Goal: Transaction & Acquisition: Purchase product/service

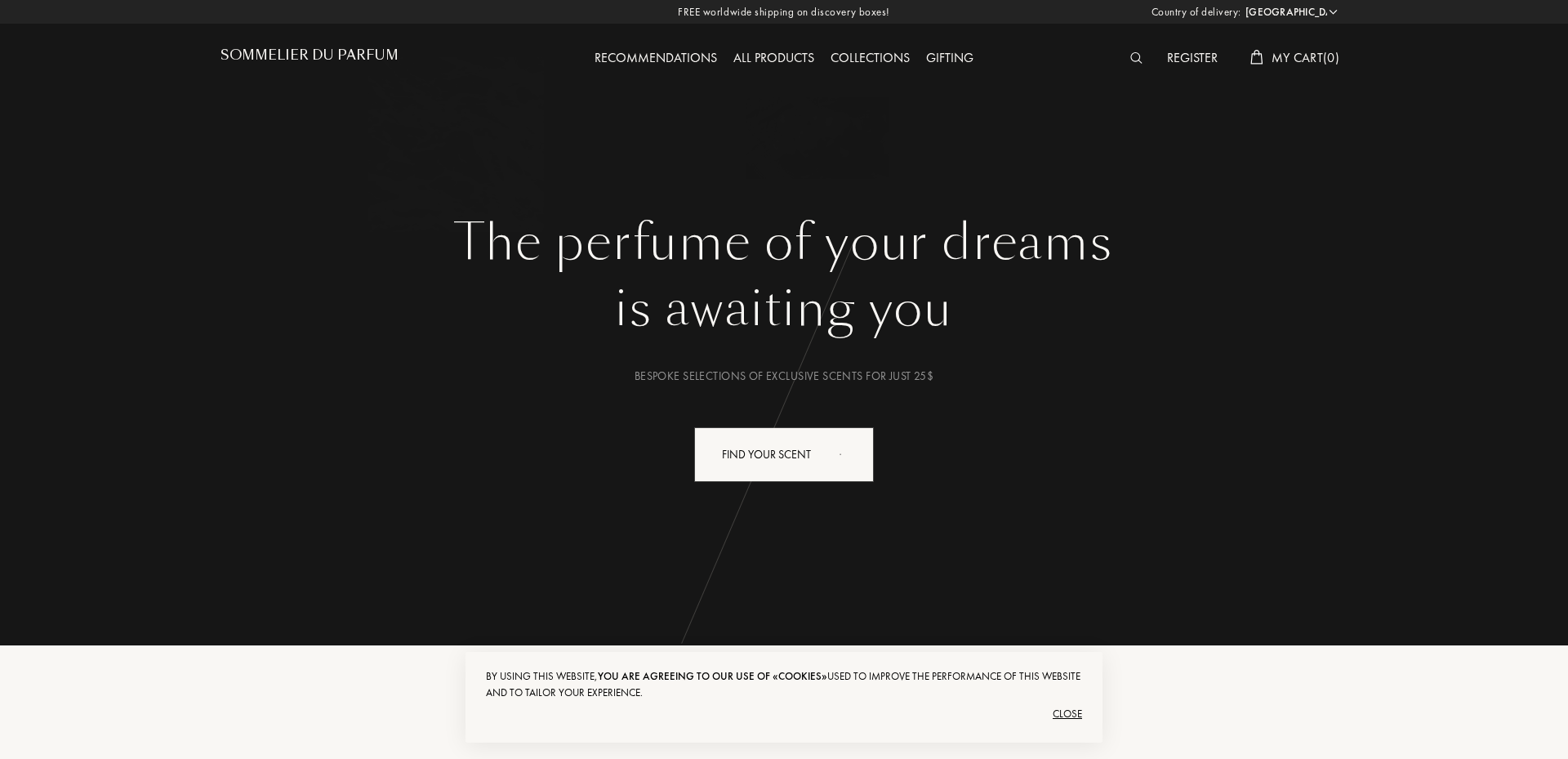
select select "US"
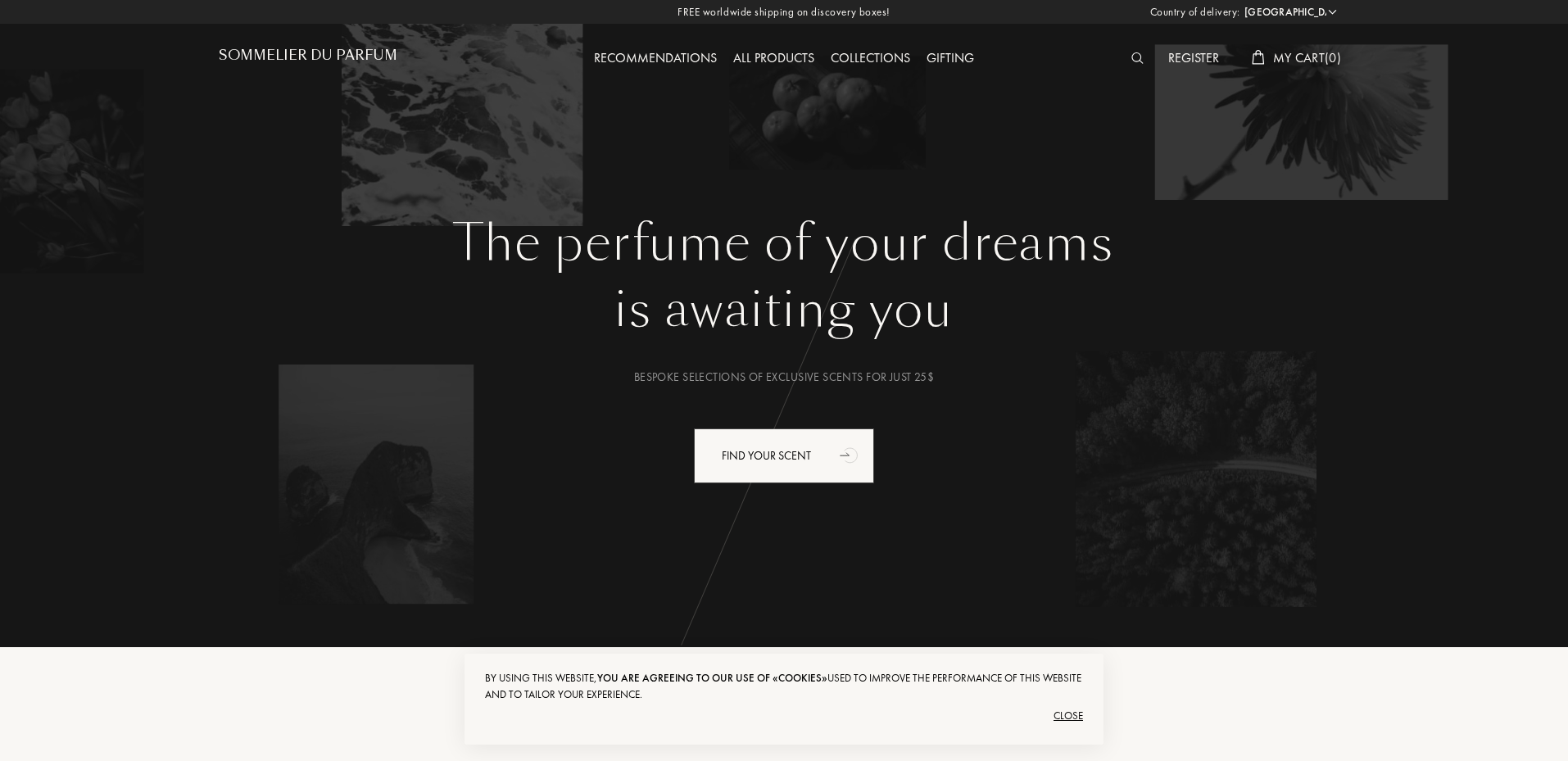
click at [1132, 62] on img at bounding box center [1138, 58] width 13 height 12
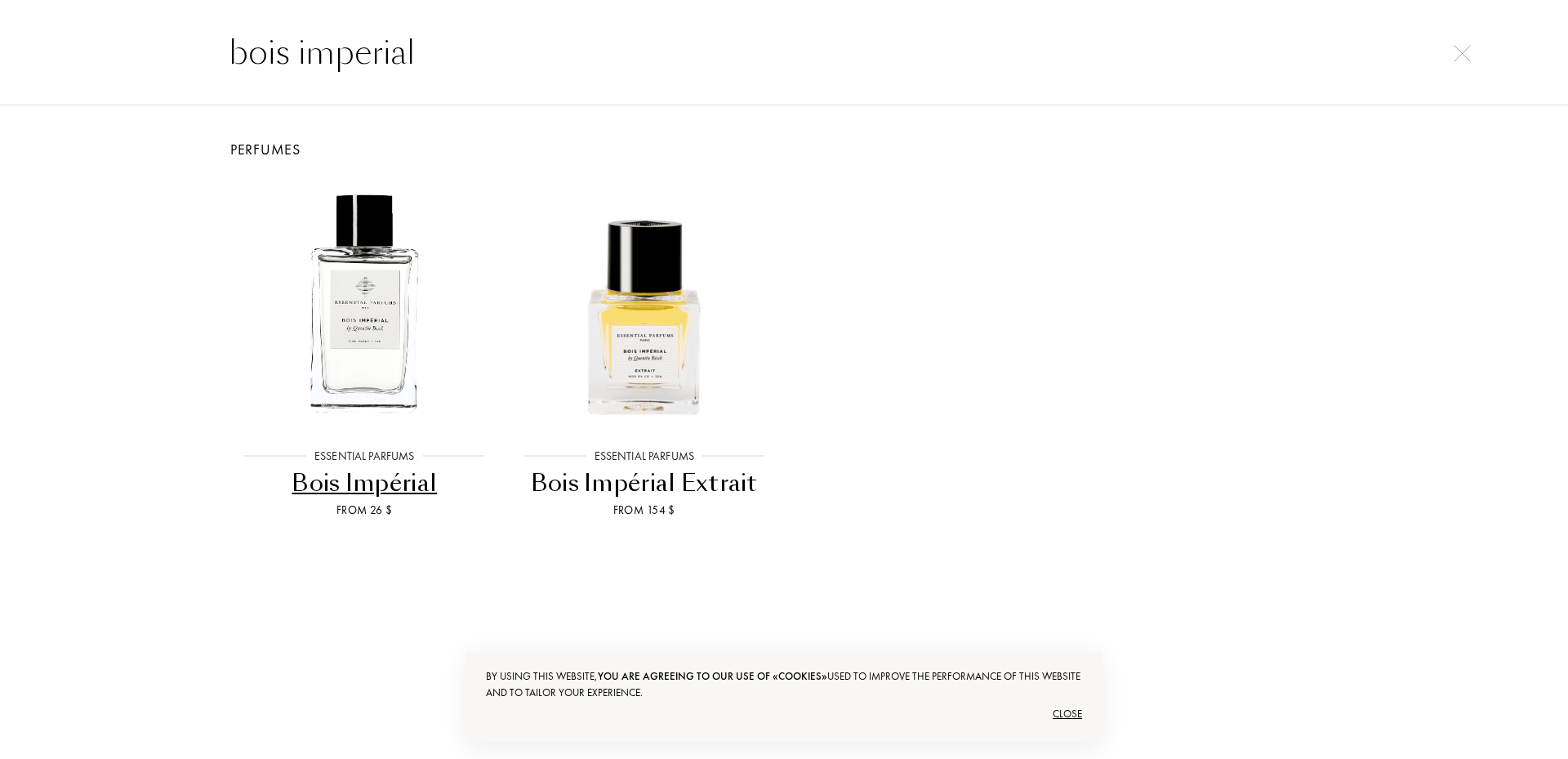
type input "bois imperial"
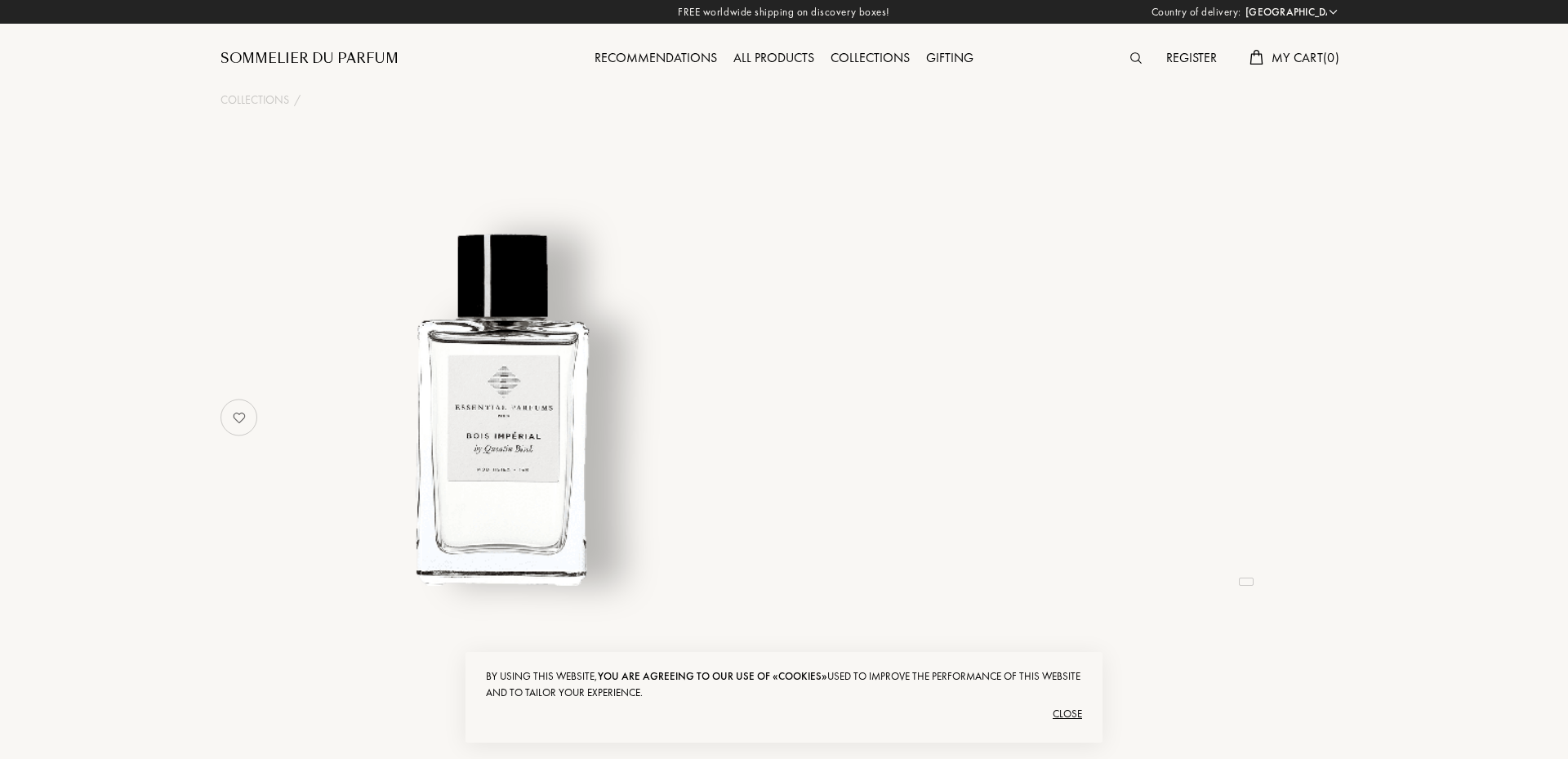
select select "US"
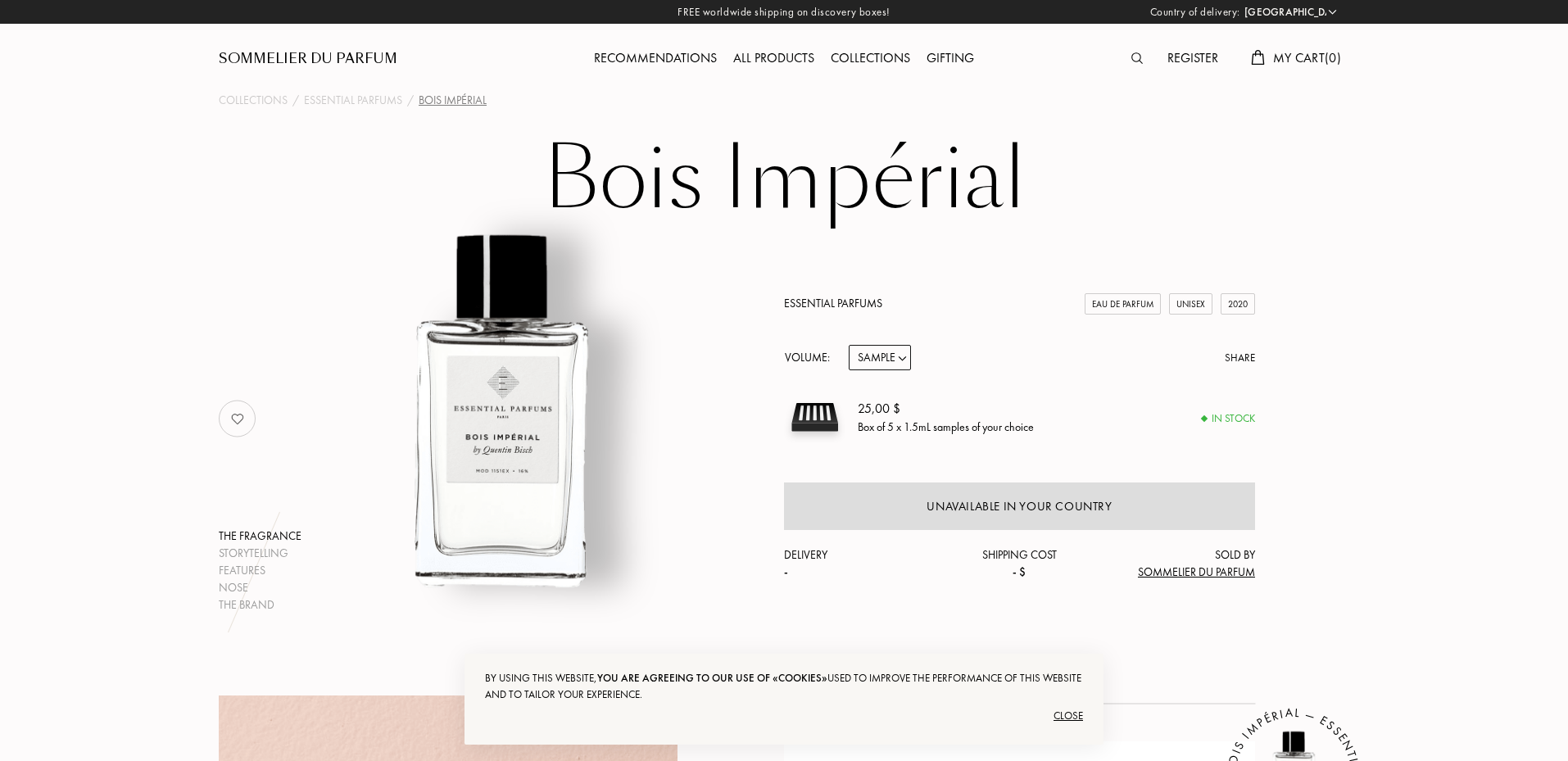
click at [1081, 716] on div "Close" at bounding box center [784, 716] width 598 height 26
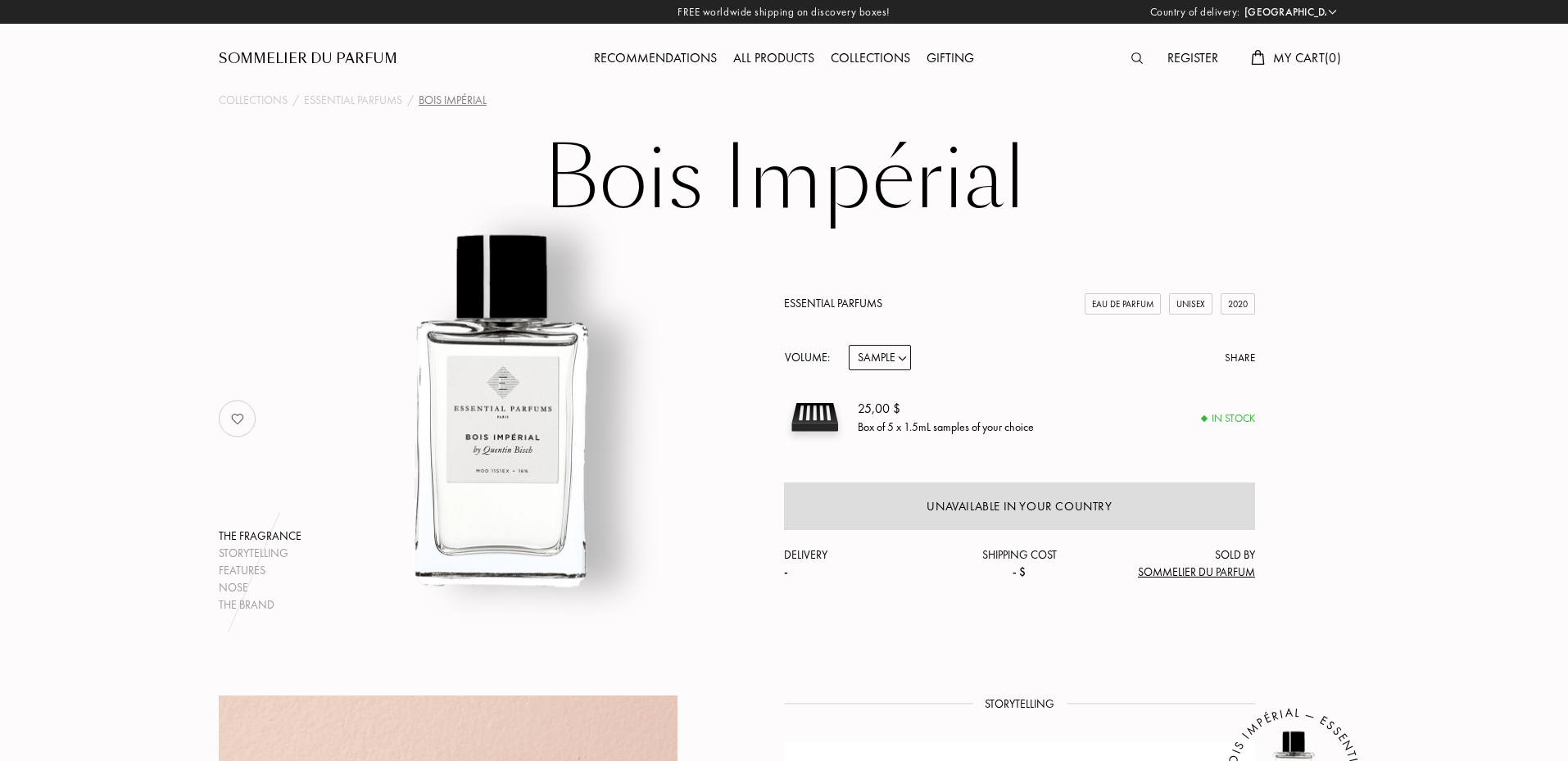
click at [882, 354] on select "Sample 10mL 100mL 150mL" at bounding box center [880, 358] width 63 height 25
select select "3"
click at [849, 345] on select "Sample 10mL 100mL 150mL" at bounding box center [880, 358] width 63 height 25
select select "3"
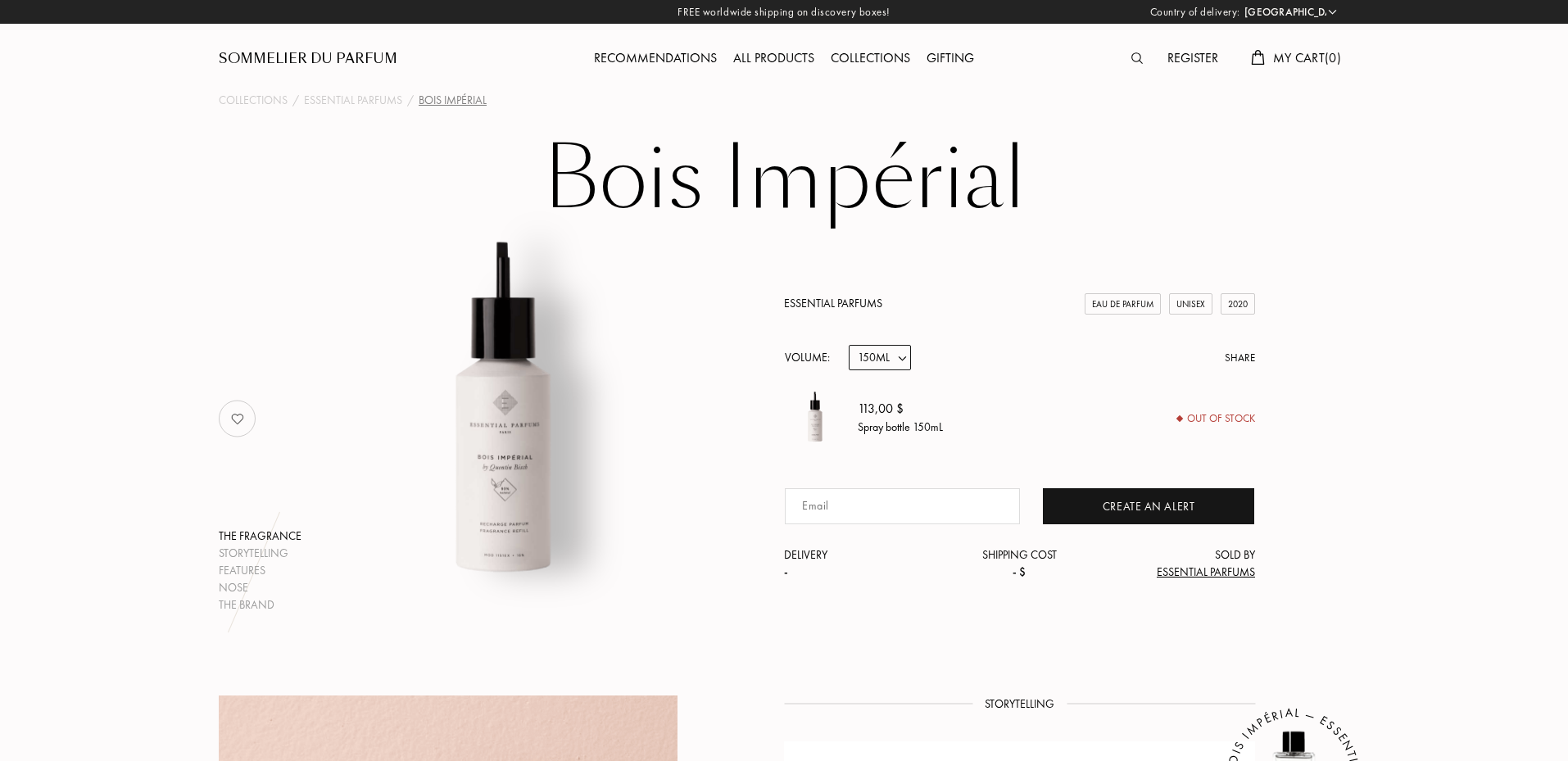
click at [888, 356] on select "Sample 10mL 100mL 150mL" at bounding box center [880, 358] width 63 height 25
select select "2"
click at [849, 345] on select "Sample 10mL 100mL 150mL" at bounding box center [880, 358] width 63 height 25
select select "2"
